Goal: Transaction & Acquisition: Purchase product/service

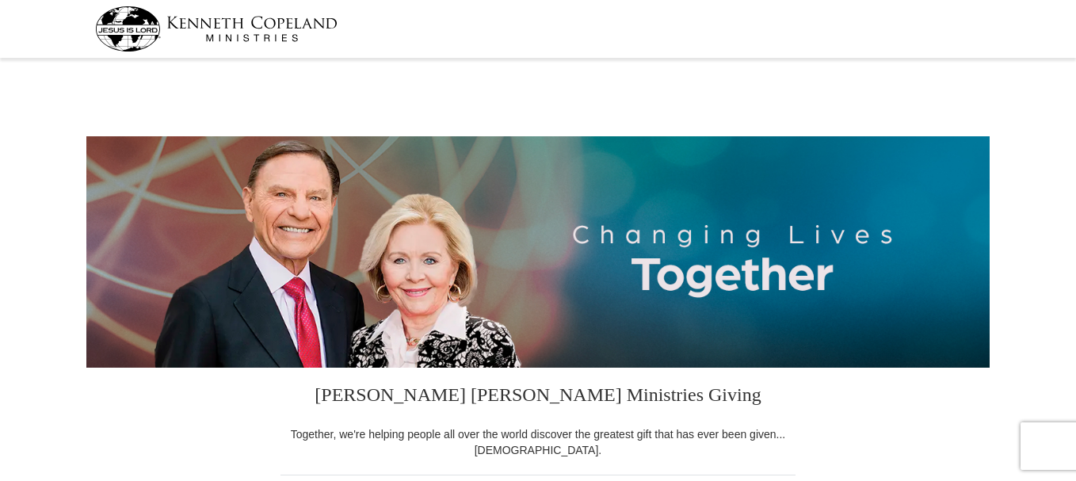
select select "GA"
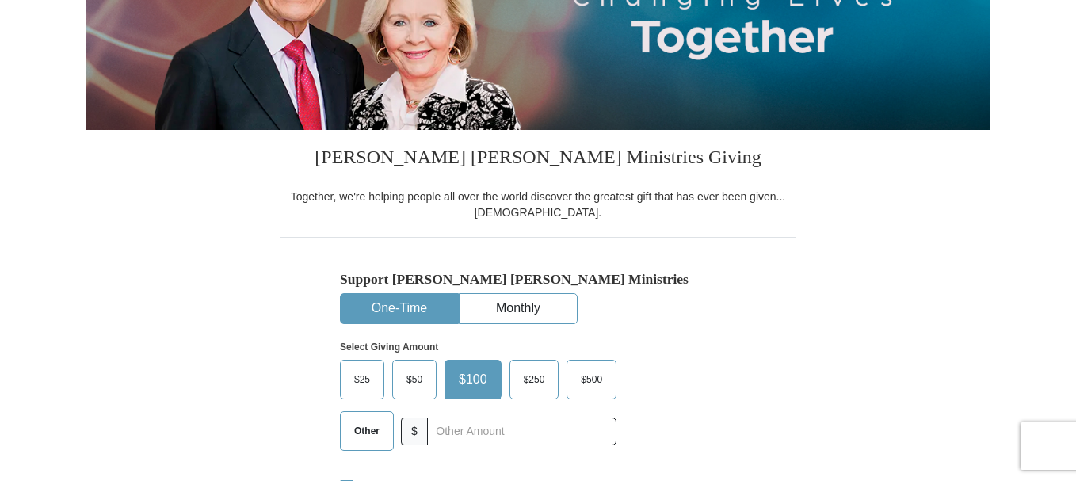
click at [374, 437] on span "Other" at bounding box center [366, 431] width 41 height 24
click at [0, 0] on input "Other" at bounding box center [0, 0] width 0 height 0
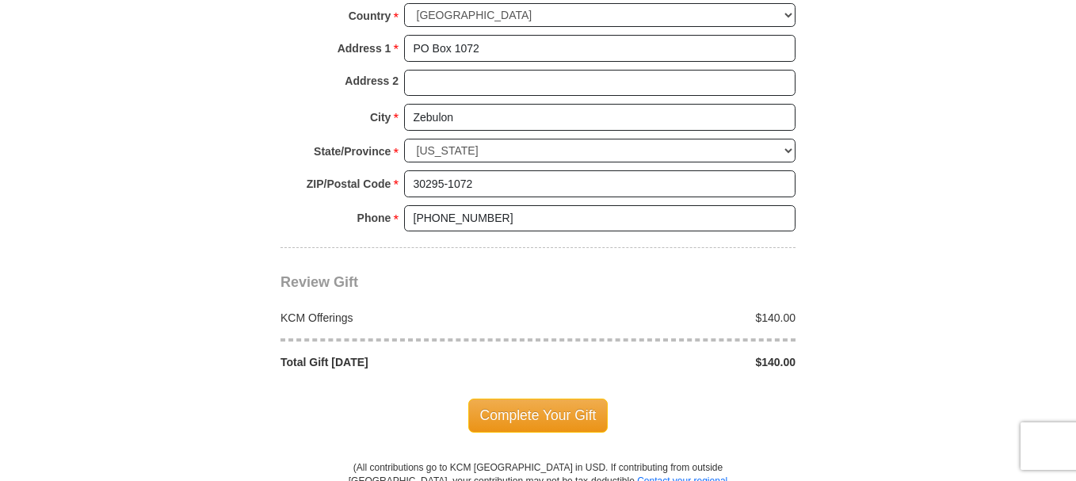
scroll to position [1268, 0]
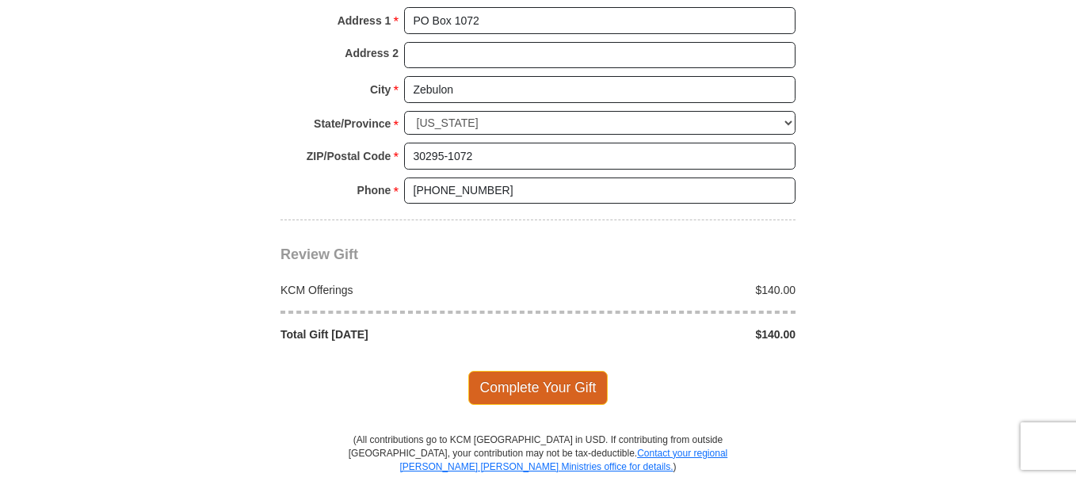
type input "140.00"
click at [540, 391] on span "Complete Your Gift" at bounding box center [538, 387] width 140 height 33
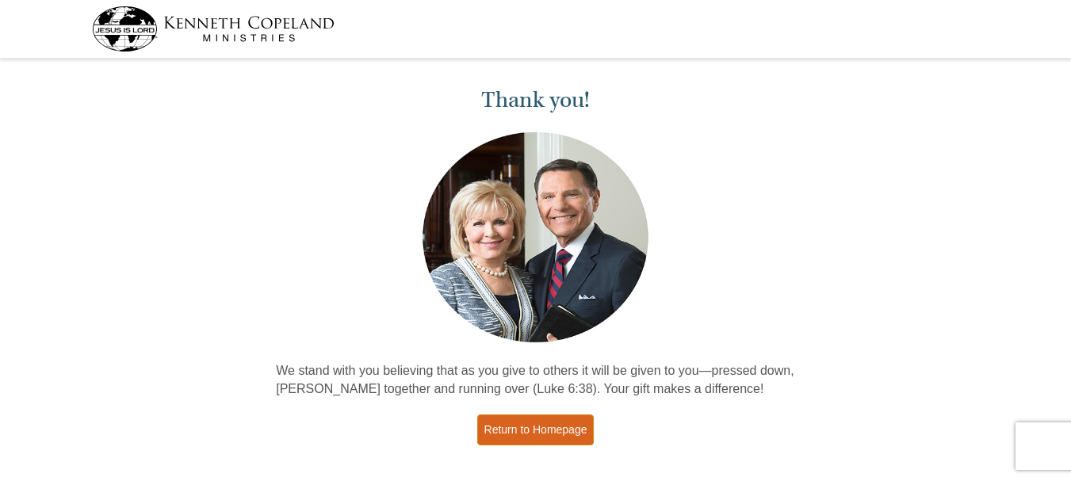
click at [549, 435] on link "Return to Homepage" at bounding box center [535, 429] width 117 height 31
